Goal: Find contact information: Find contact information

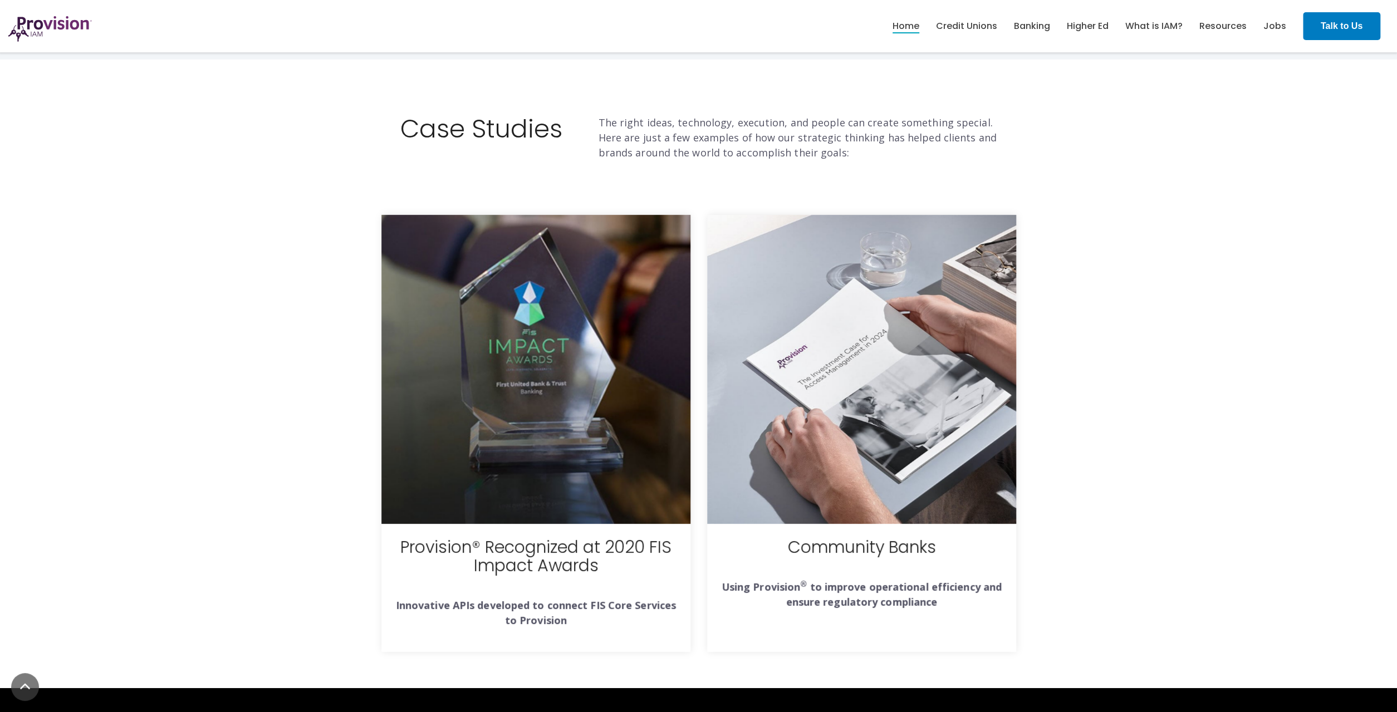
scroll to position [3909, 0]
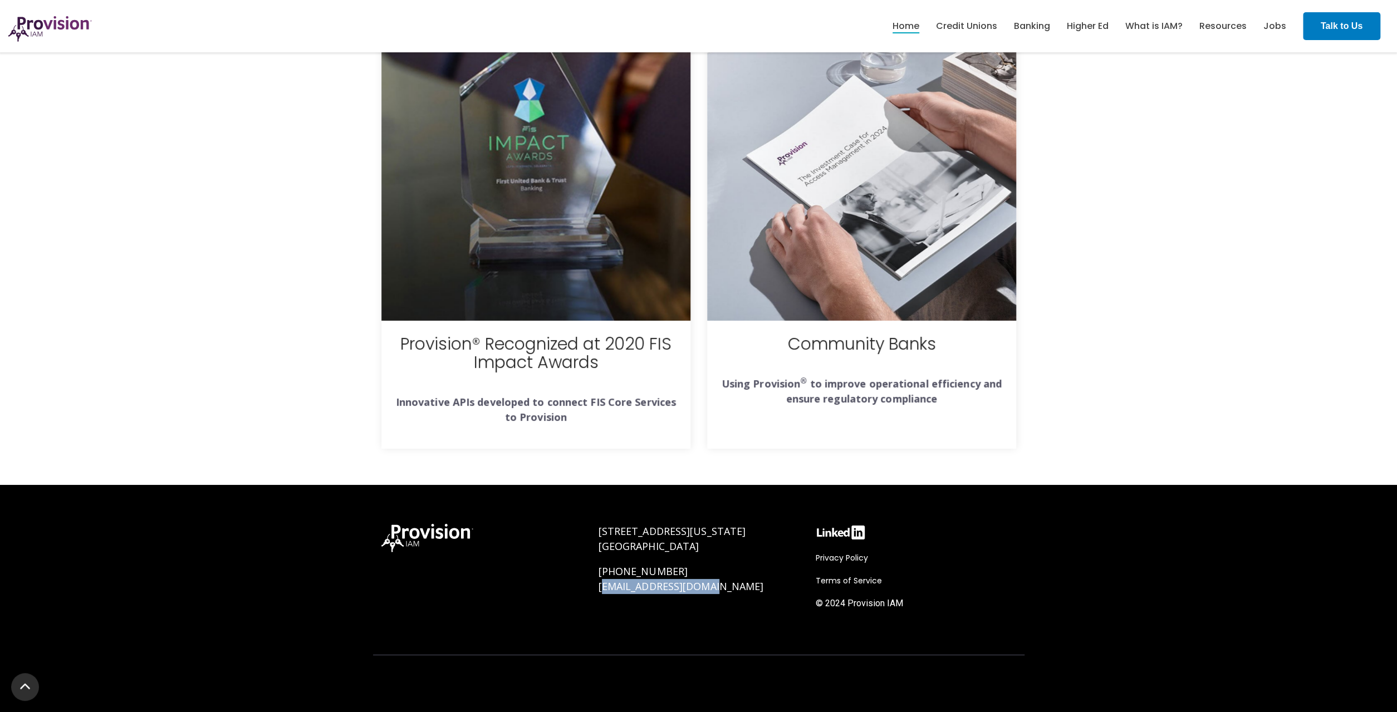
drag, startPoint x: 732, startPoint y: 592, endPoint x: 601, endPoint y: 591, distance: 131.4
click at [601, 591] on p "[PHONE_NUMBER] [EMAIL_ADDRESS][DOMAIN_NAME]" at bounding box center [699, 579] width 200 height 30
click at [600, 591] on link "[EMAIL_ADDRESS][DOMAIN_NAME]" at bounding box center [681, 586] width 165 height 13
drag, startPoint x: 591, startPoint y: 589, endPoint x: 707, endPoint y: 597, distance: 116.2
click at [707, 597] on div "[STREET_ADDRESS][US_STATE] [PHONE_NUMBER] [EMAIL_ADDRESS][DOMAIN_NAME]" at bounding box center [698, 577] width 217 height 128
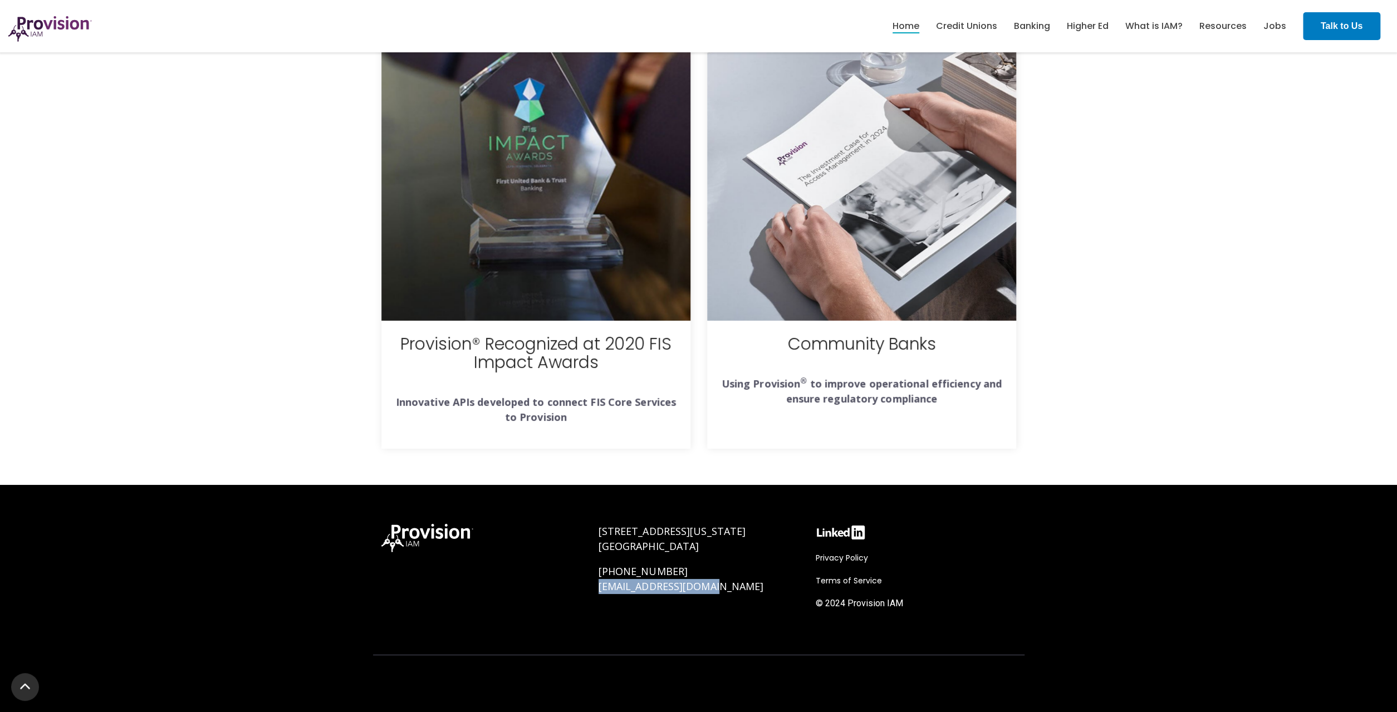
copy link "[EMAIL_ADDRESS][DOMAIN_NAME]"
click at [722, 591] on p "[PHONE_NUMBER] [EMAIL_ADDRESS][DOMAIN_NAME]" at bounding box center [699, 579] width 200 height 30
drag, startPoint x: 718, startPoint y: 592, endPoint x: 599, endPoint y: 591, distance: 119.2
click at [599, 591] on p "[PHONE_NUMBER] [EMAIL_ADDRESS][DOMAIN_NAME]" at bounding box center [699, 579] width 200 height 30
copy link "[EMAIL_ADDRESS][DOMAIN_NAME]"
